Goal: Transaction & Acquisition: Purchase product/service

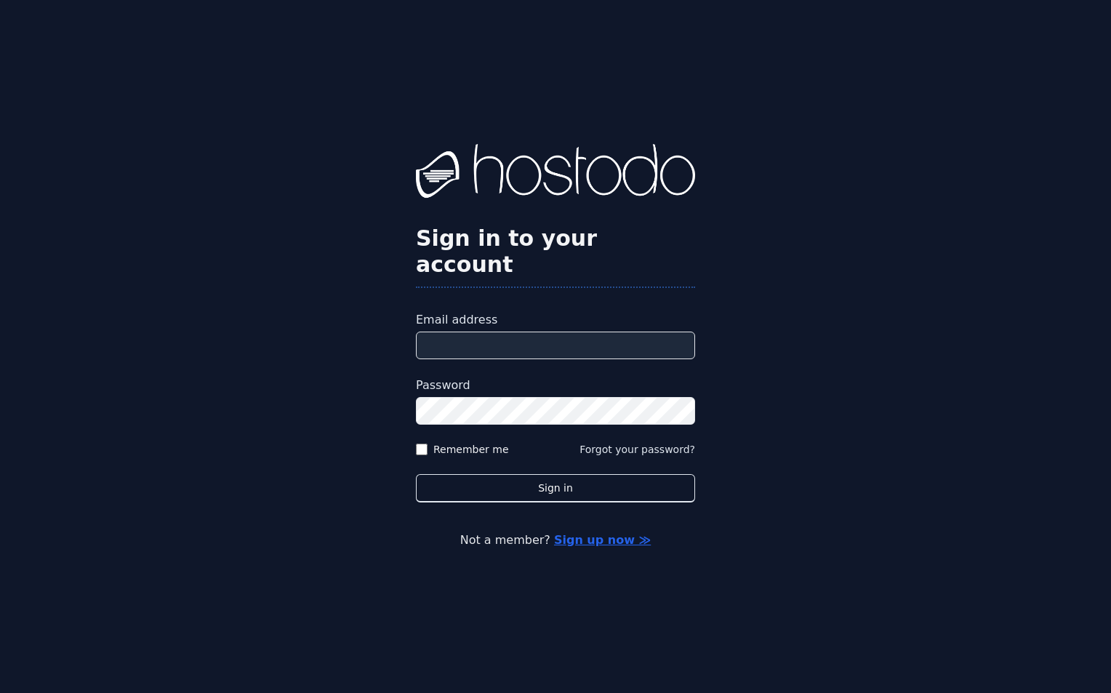
click at [656, 332] on input "Email address" at bounding box center [555, 346] width 279 height 28
paste input "**********"
type input "**********"
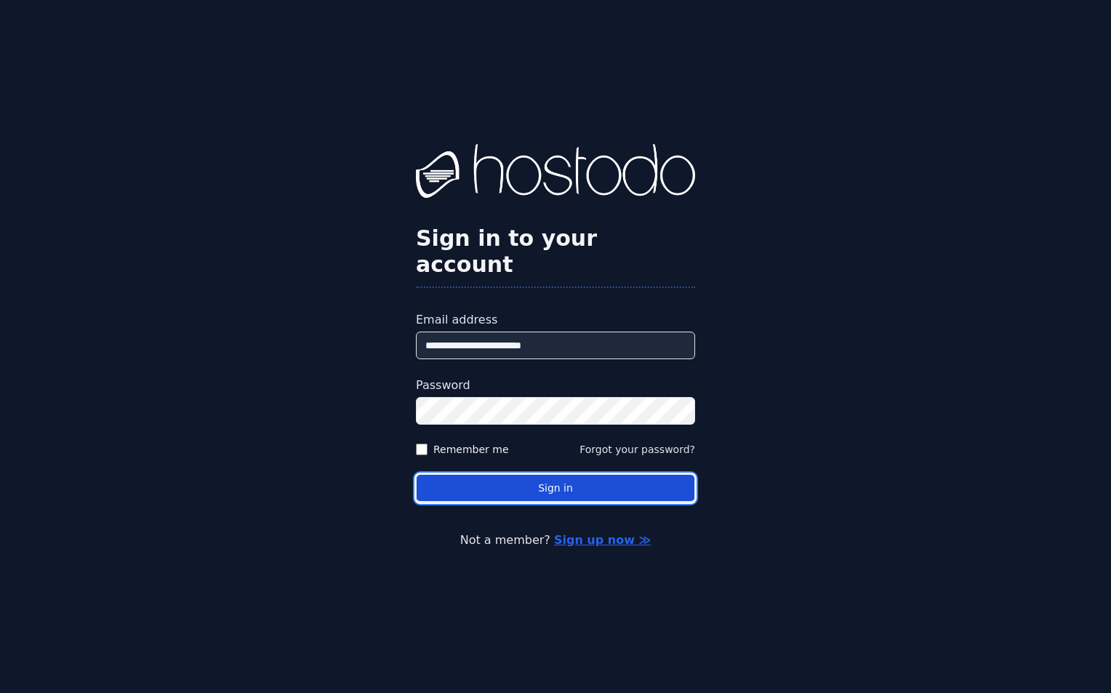
click at [576, 484] on button "Sign in" at bounding box center [555, 488] width 279 height 28
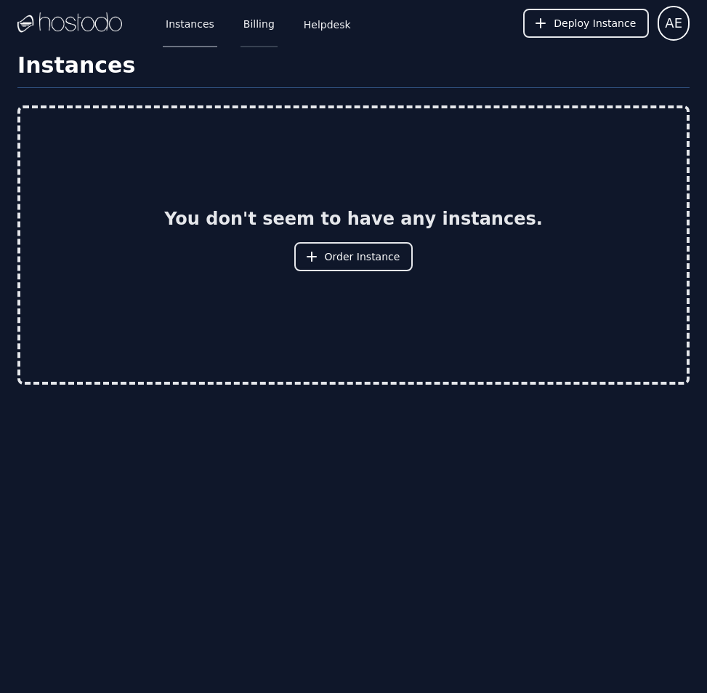
click at [254, 23] on link "Billing" at bounding box center [259, 23] width 37 height 48
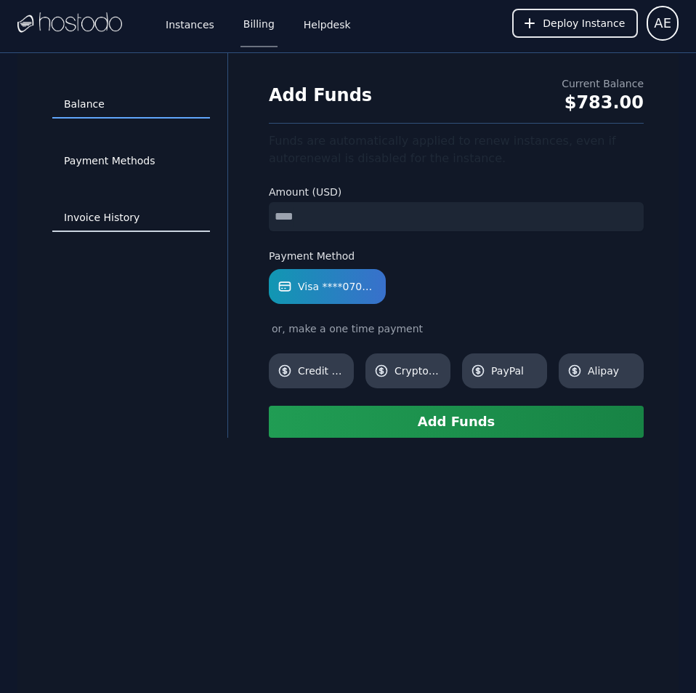
click at [102, 215] on link "Invoice History" at bounding box center [131, 218] width 158 height 28
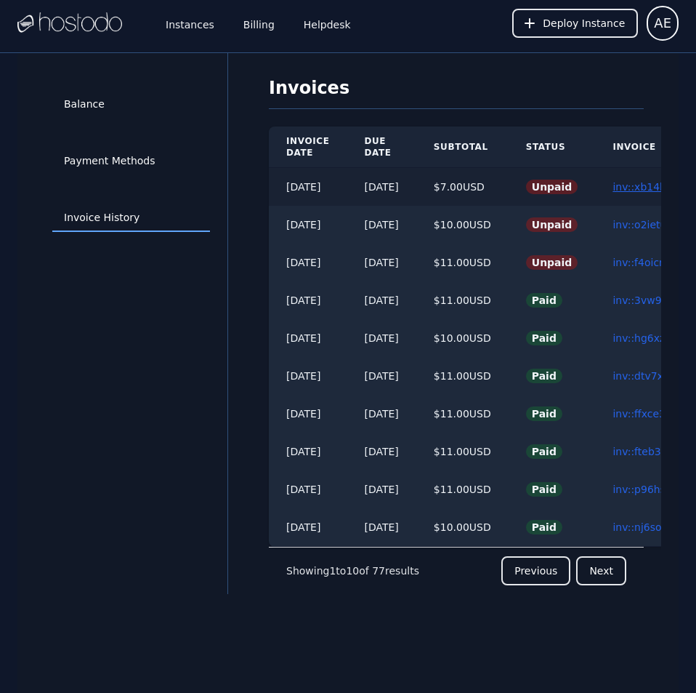
click at [641, 184] on link "inv::xb14konqbi ≫" at bounding box center [659, 187] width 92 height 12
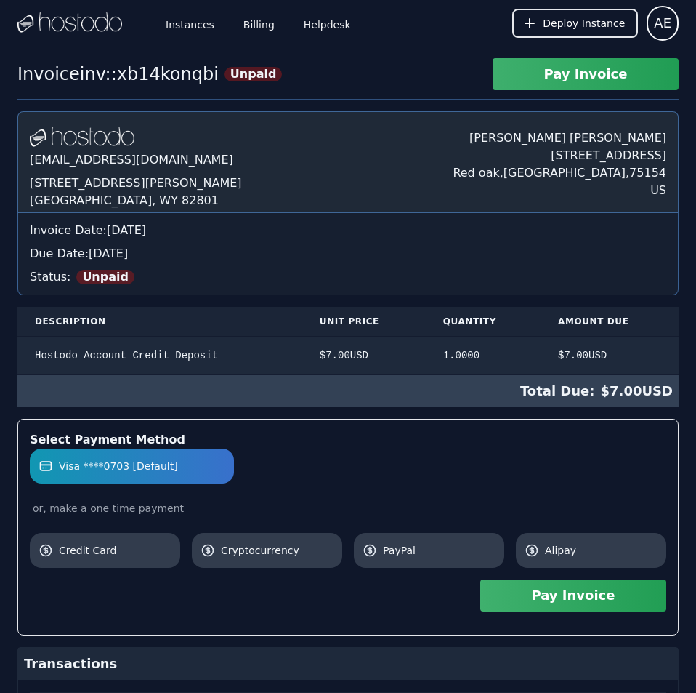
click at [550, 599] on button "Pay Invoice" at bounding box center [574, 595] width 186 height 32
click at [252, 20] on link "Billing" at bounding box center [259, 23] width 37 height 48
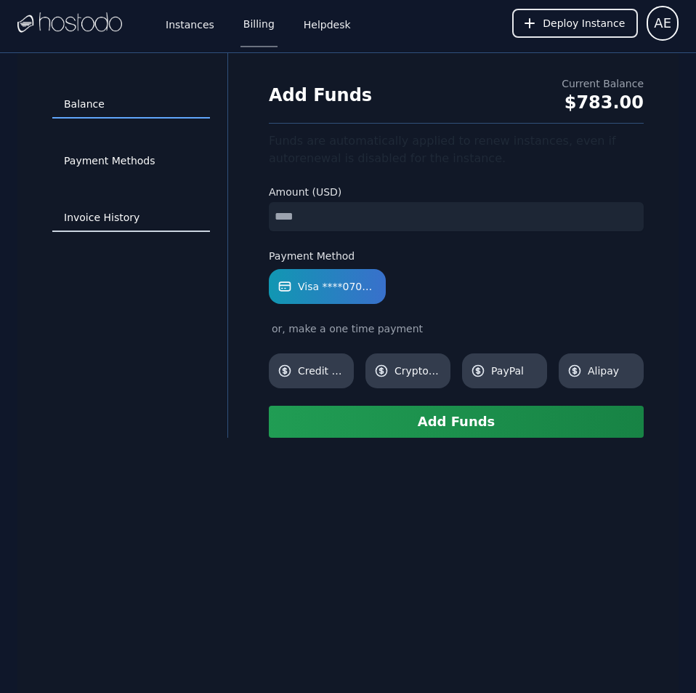
click at [108, 217] on link "Invoice History" at bounding box center [131, 218] width 158 height 28
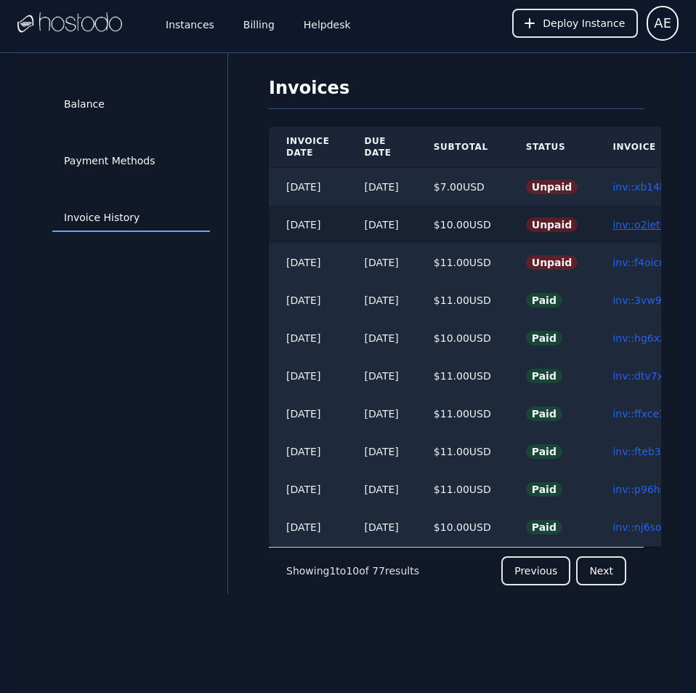
click at [653, 221] on link "inv::o2ietuvvcb ≫" at bounding box center [657, 225] width 89 height 12
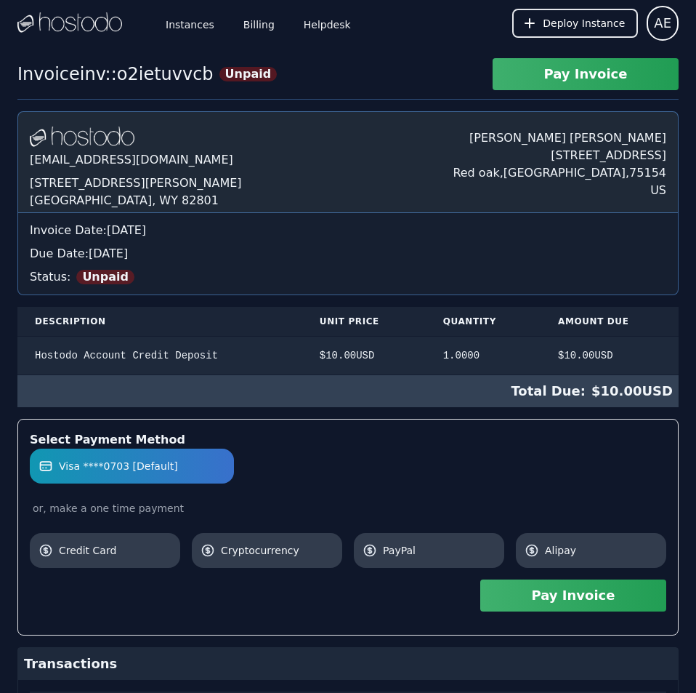
click at [550, 591] on button "Pay Invoice" at bounding box center [574, 595] width 186 height 32
click at [193, 28] on link "Instances" at bounding box center [190, 23] width 55 height 48
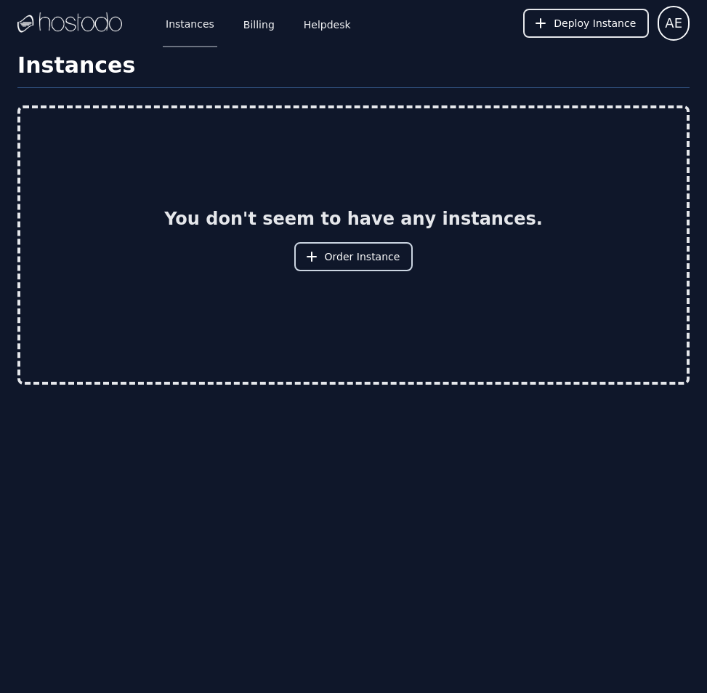
click at [334, 251] on span "Order Instance" at bounding box center [363, 256] width 76 height 15
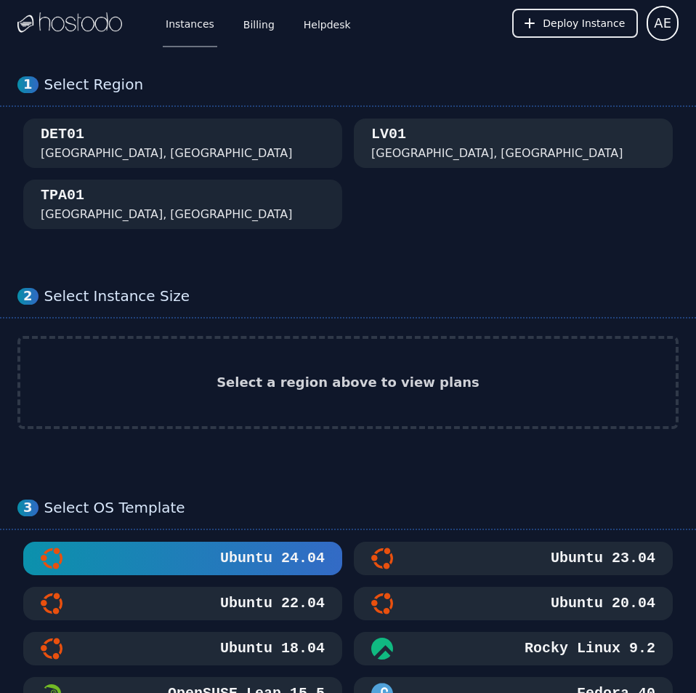
click at [433, 154] on div "Las Vegas, NV" at bounding box center [497, 153] width 252 height 17
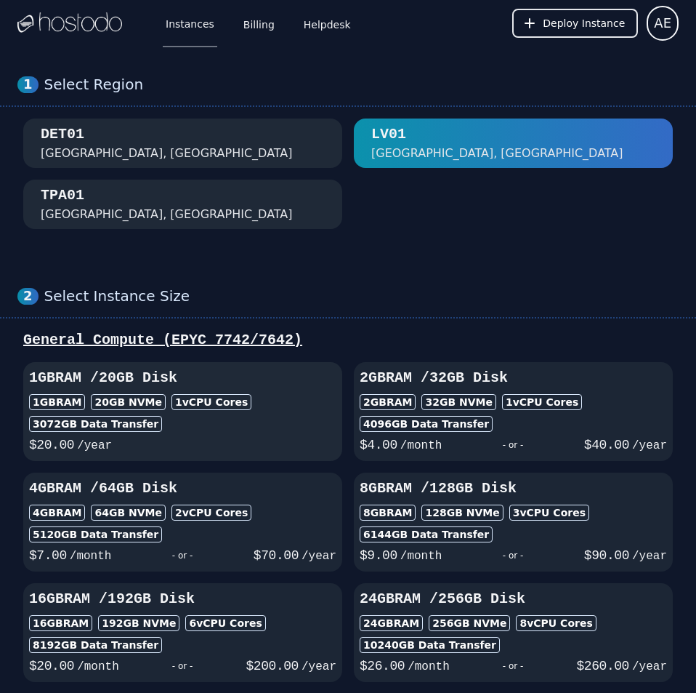
click at [288, 395] on div "1GB RAM 20 GB NVMe 1 vCPU Cores" at bounding box center [183, 402] width 308 height 16
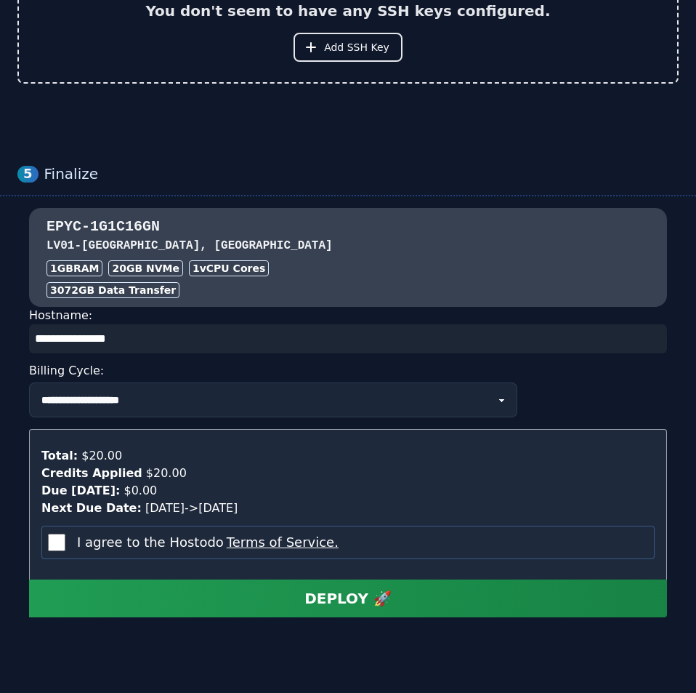
scroll to position [1477, 0]
